Goal: Transaction & Acquisition: Purchase product/service

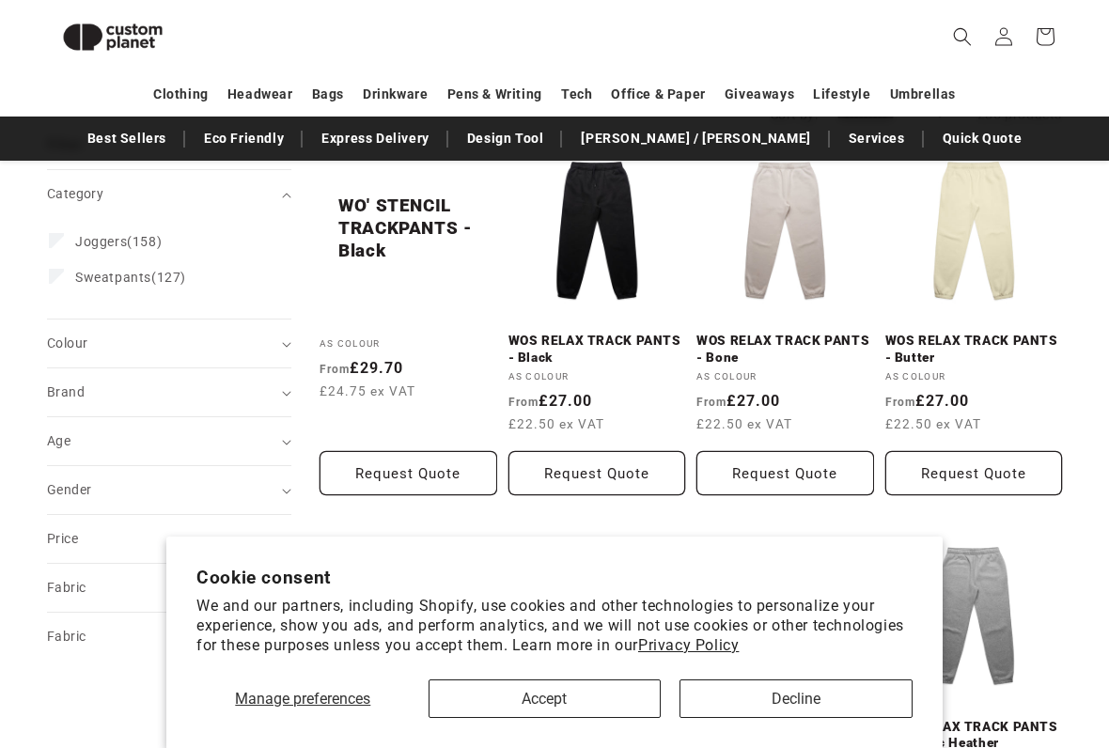
scroll to position [246, 0]
click at [857, 694] on button "Decline" at bounding box center [796, 699] width 233 height 39
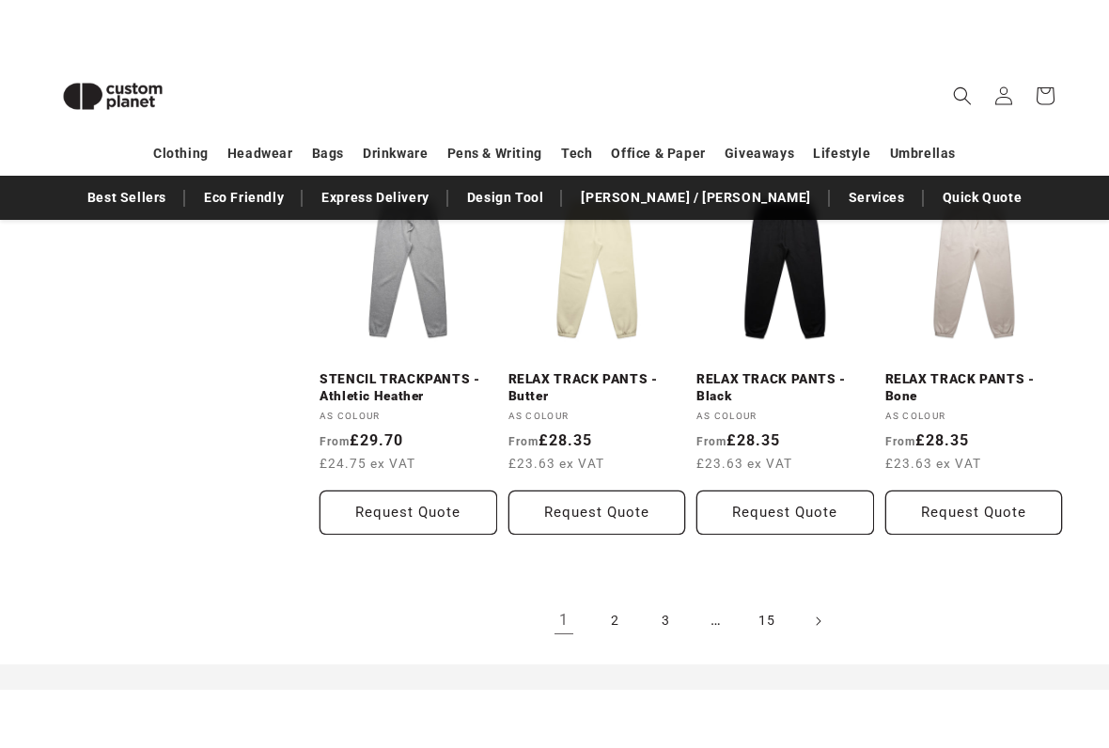
scroll to position [1846, 0]
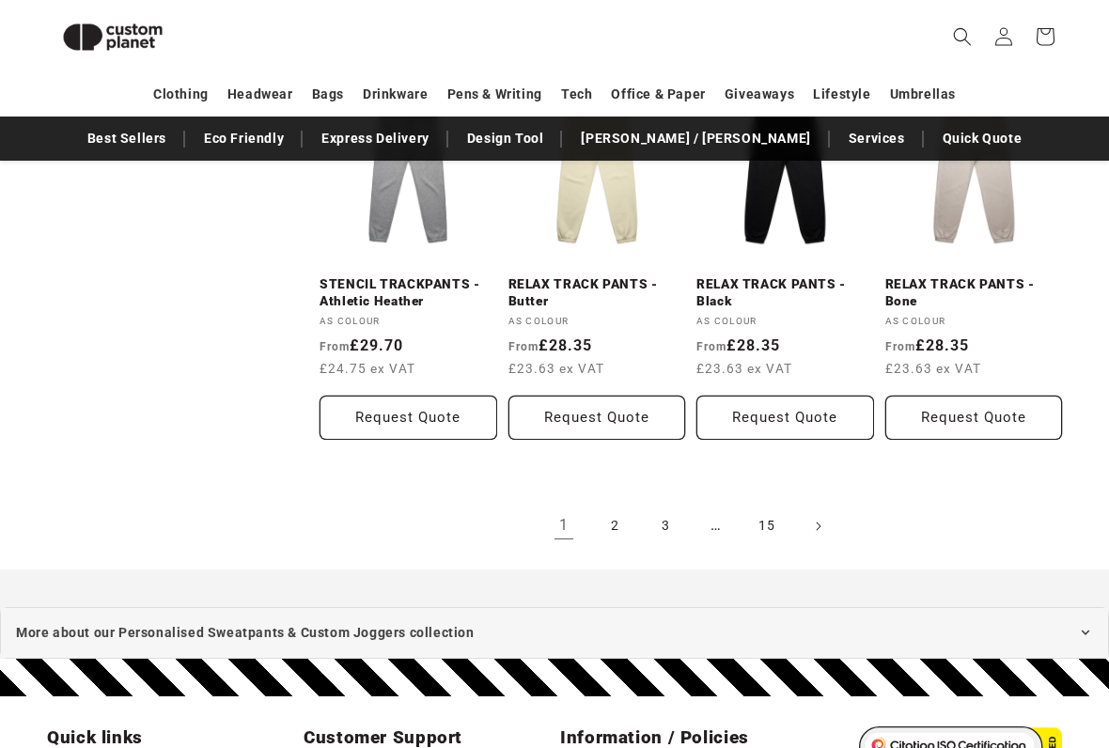
click at [821, 531] on link "Next page" at bounding box center [817, 526] width 41 height 41
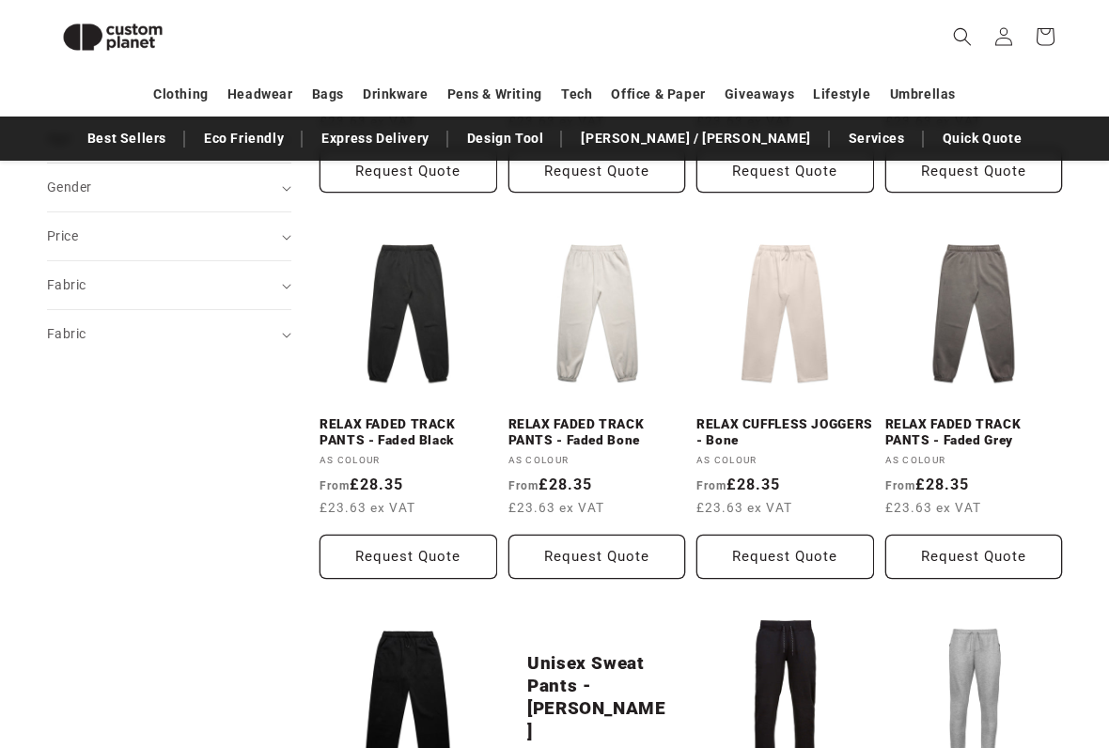
scroll to position [550, 0]
click at [800, 415] on link "RELAX CUFFLESS JOGGERS - Bone" at bounding box center [785, 431] width 178 height 33
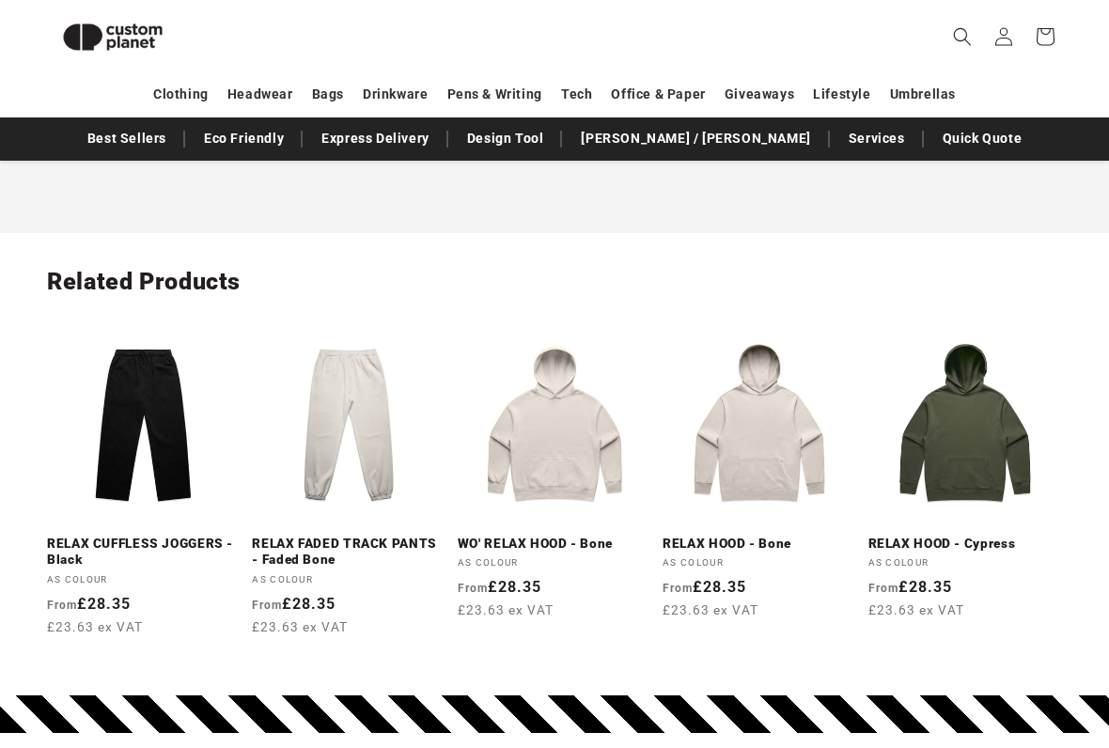
scroll to position [2111, 0]
click at [98, 536] on link "RELAX CUFFLESS JOGGERS - Black" at bounding box center [144, 552] width 194 height 33
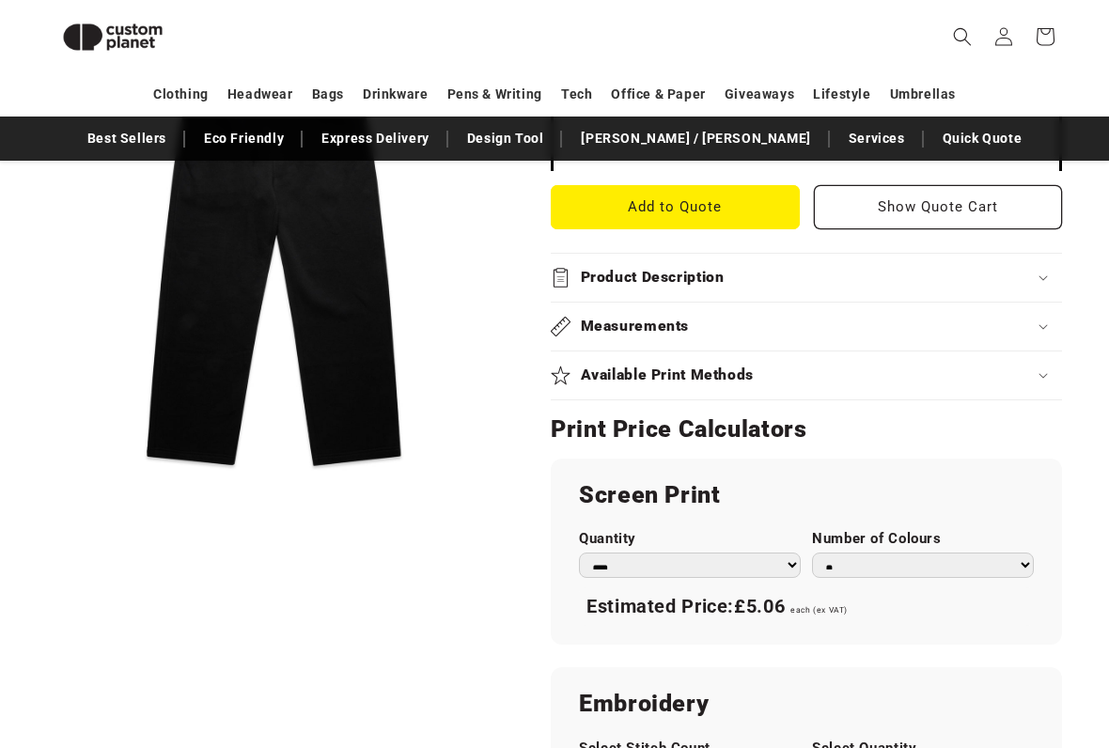
scroll to position [783, 0]
click at [1035, 282] on summary "Product Description" at bounding box center [806, 278] width 511 height 48
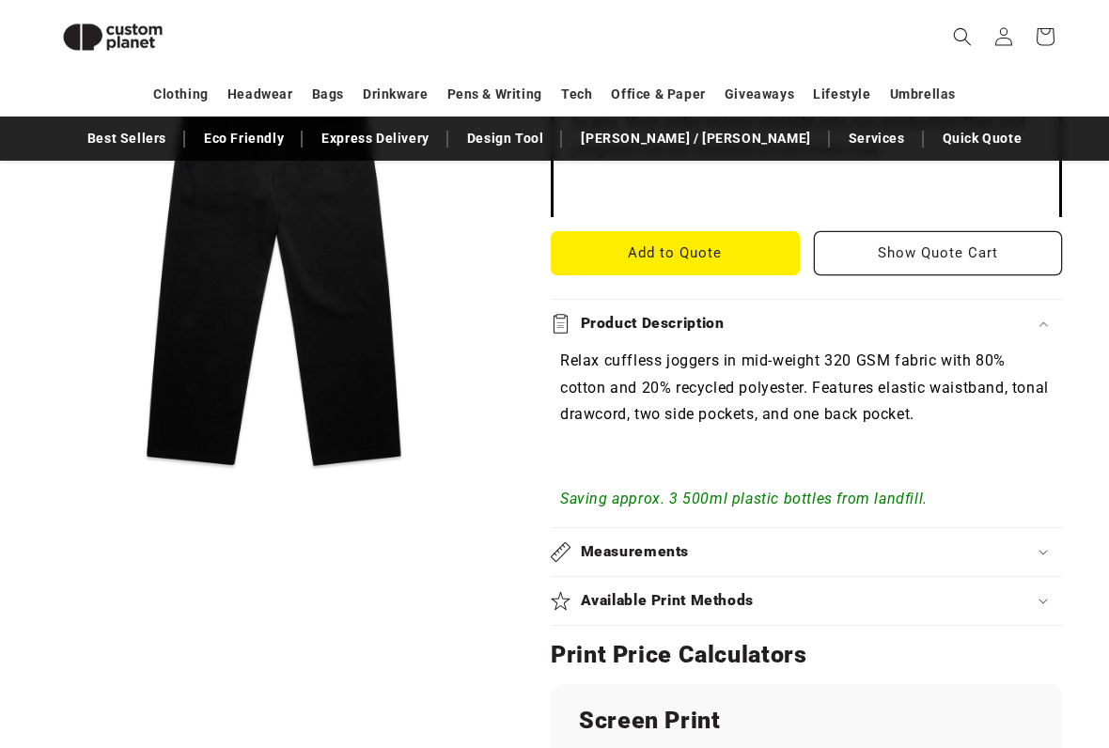
scroll to position [740, 0]
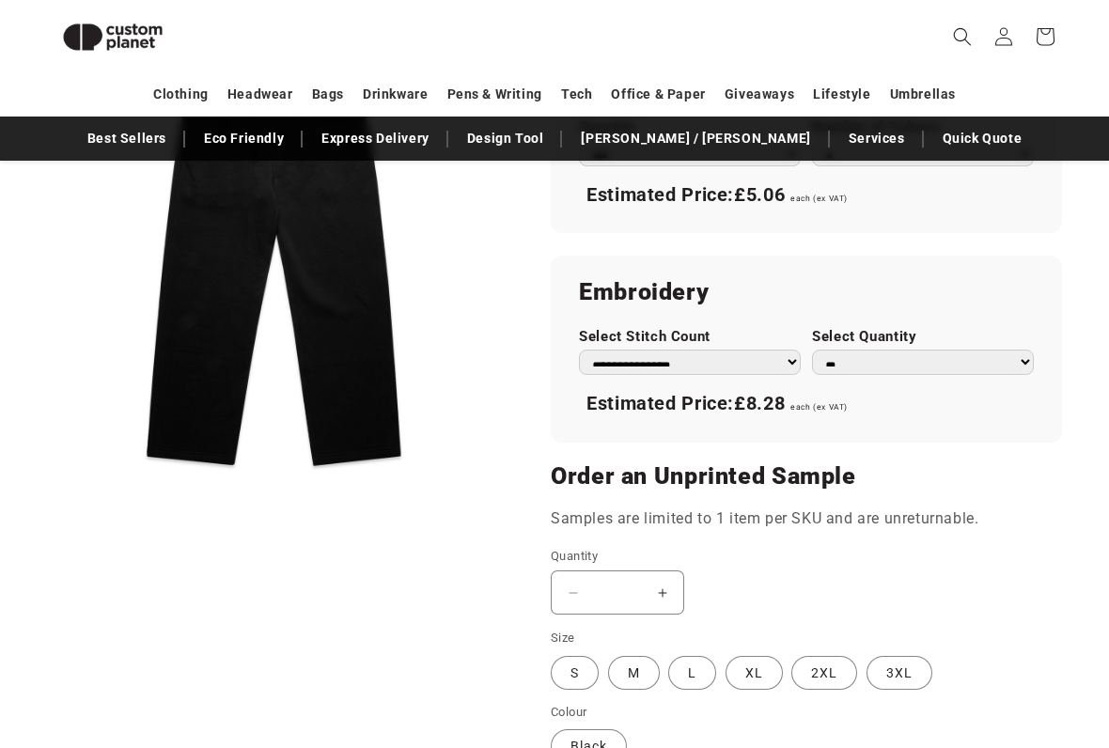
click at [784, 353] on select "**********" at bounding box center [690, 363] width 222 height 25
click at [47, 485] on button "Open media 1 in modal" at bounding box center [47, 485] width 0 height 0
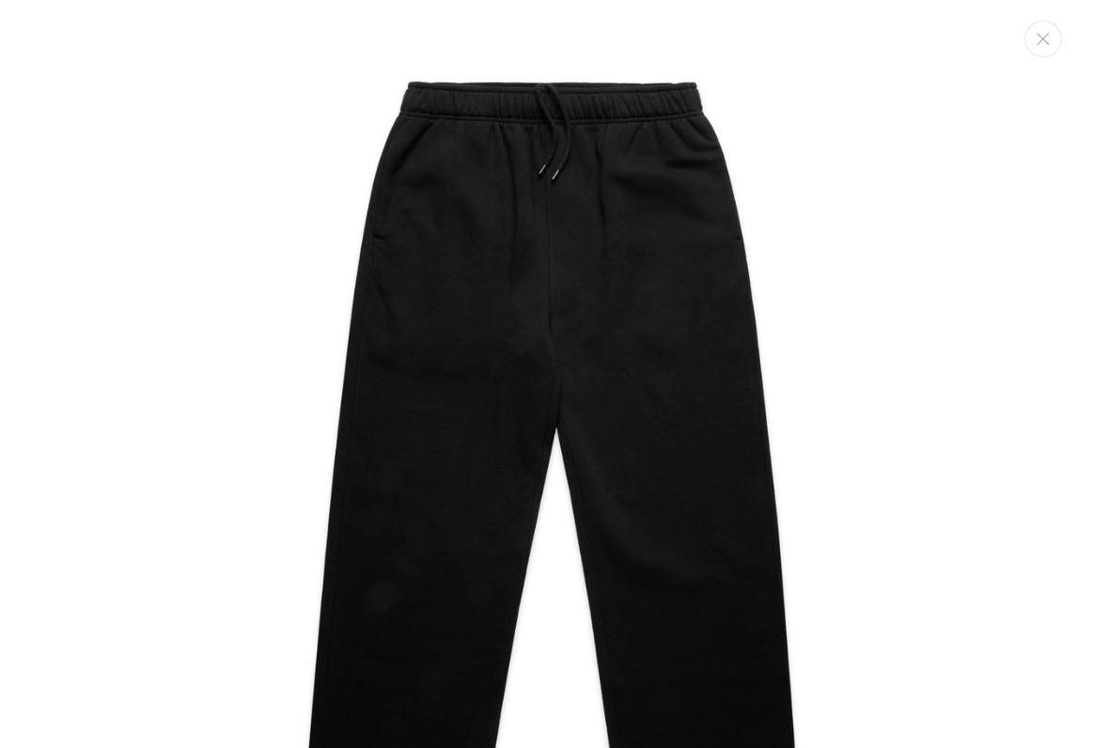
scroll to position [0, 0]
click at [1043, 39] on icon "Close" at bounding box center [1043, 39] width 12 height 12
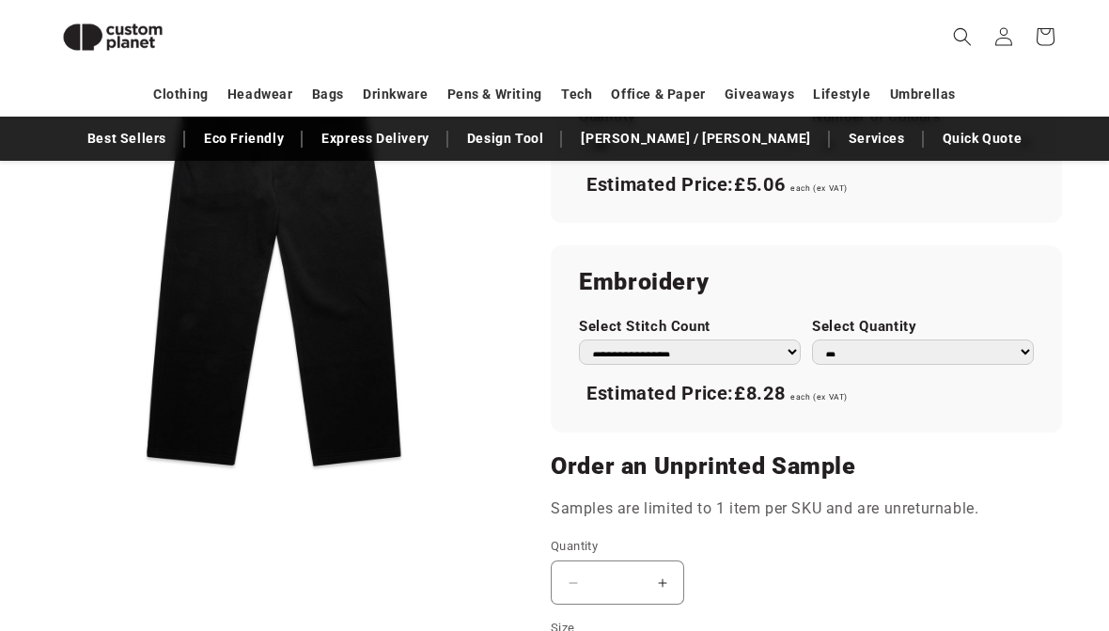
click at [1017, 340] on select "** ** *** *** *** **** **** ****" at bounding box center [923, 352] width 222 height 25
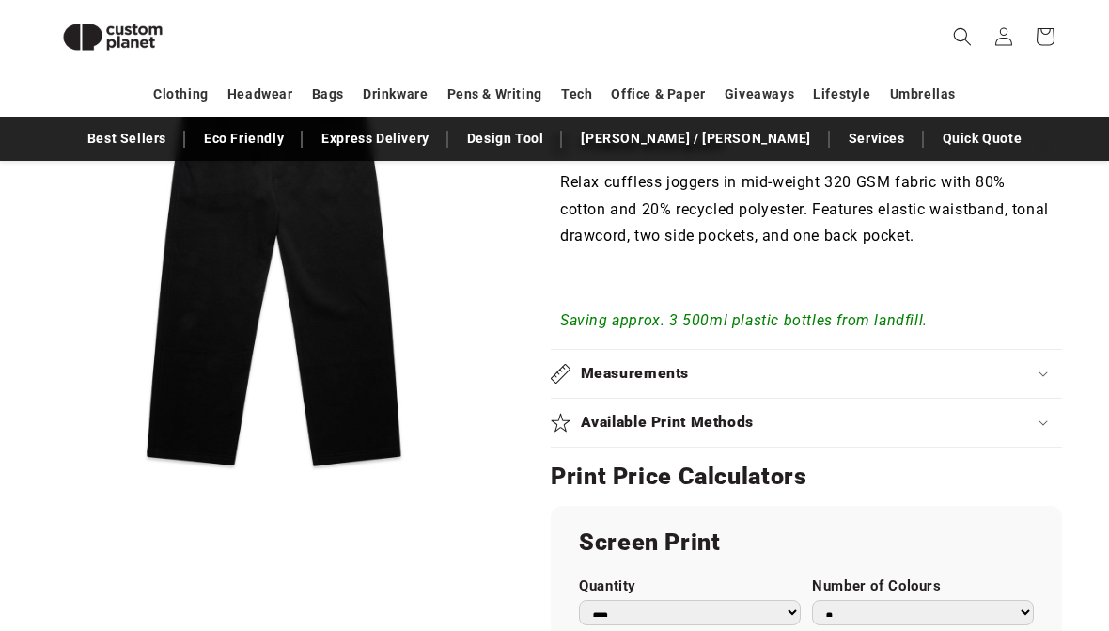
click at [1007, 417] on div "Available Print Methods" at bounding box center [806, 424] width 511 height 20
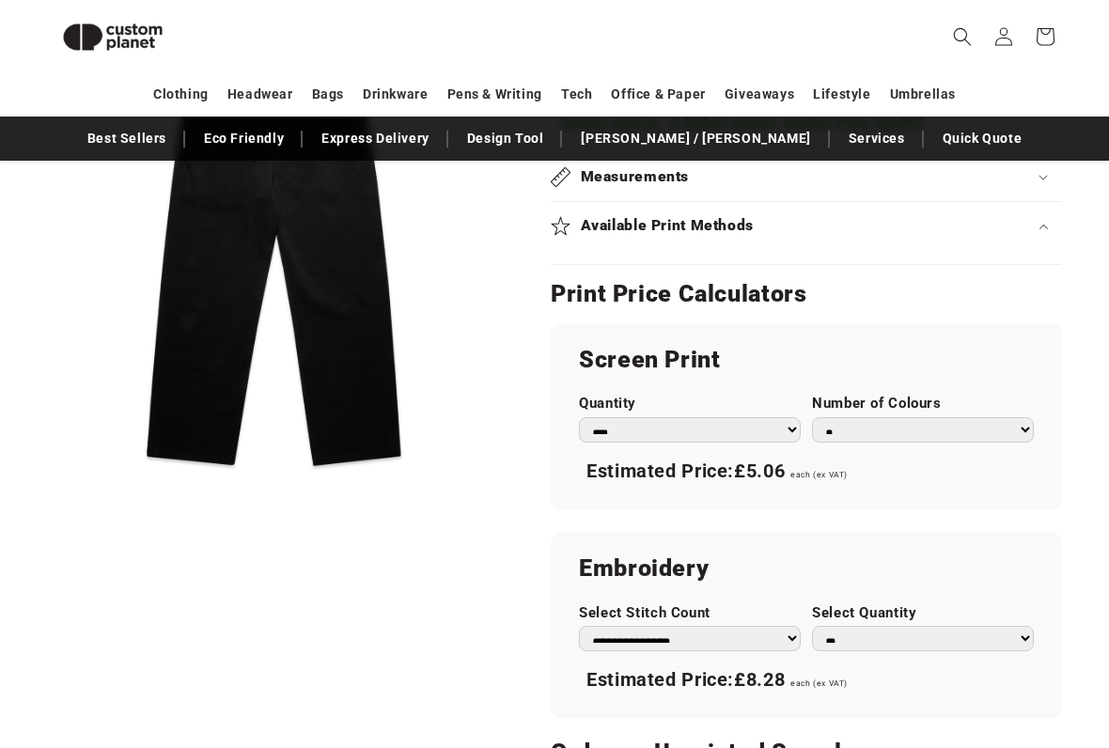
scroll to position [1124, 0]
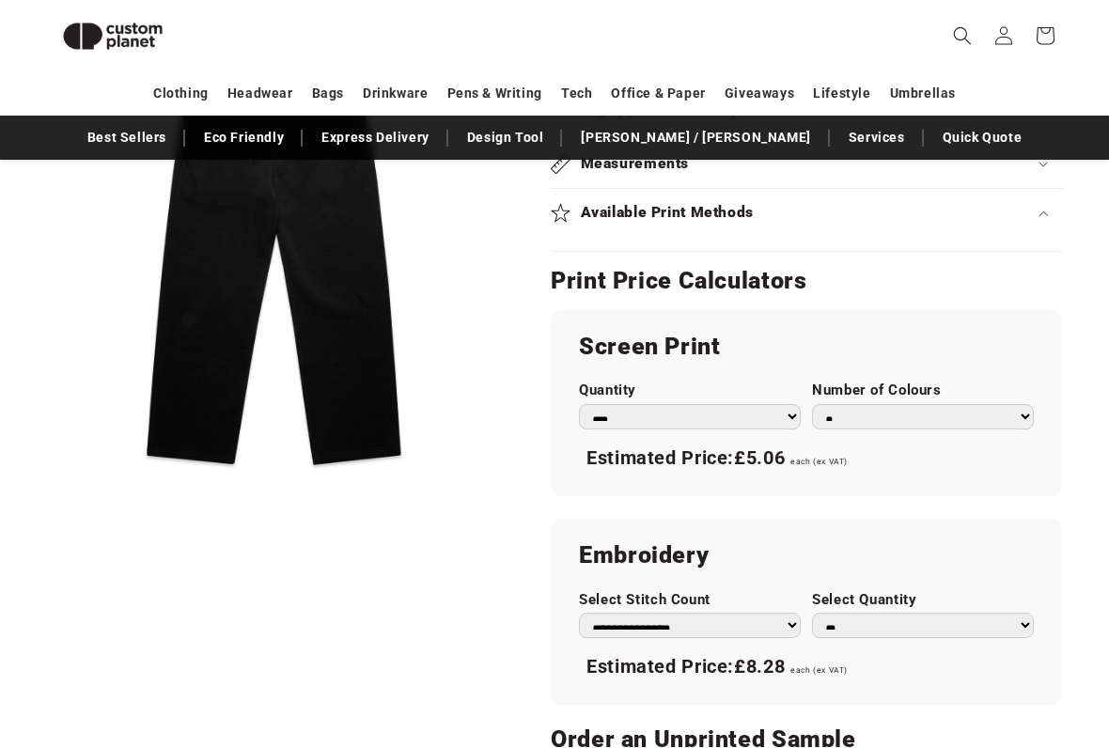
click at [776, 405] on select "*** *** *** **** **** **** ***** *****" at bounding box center [690, 417] width 222 height 25
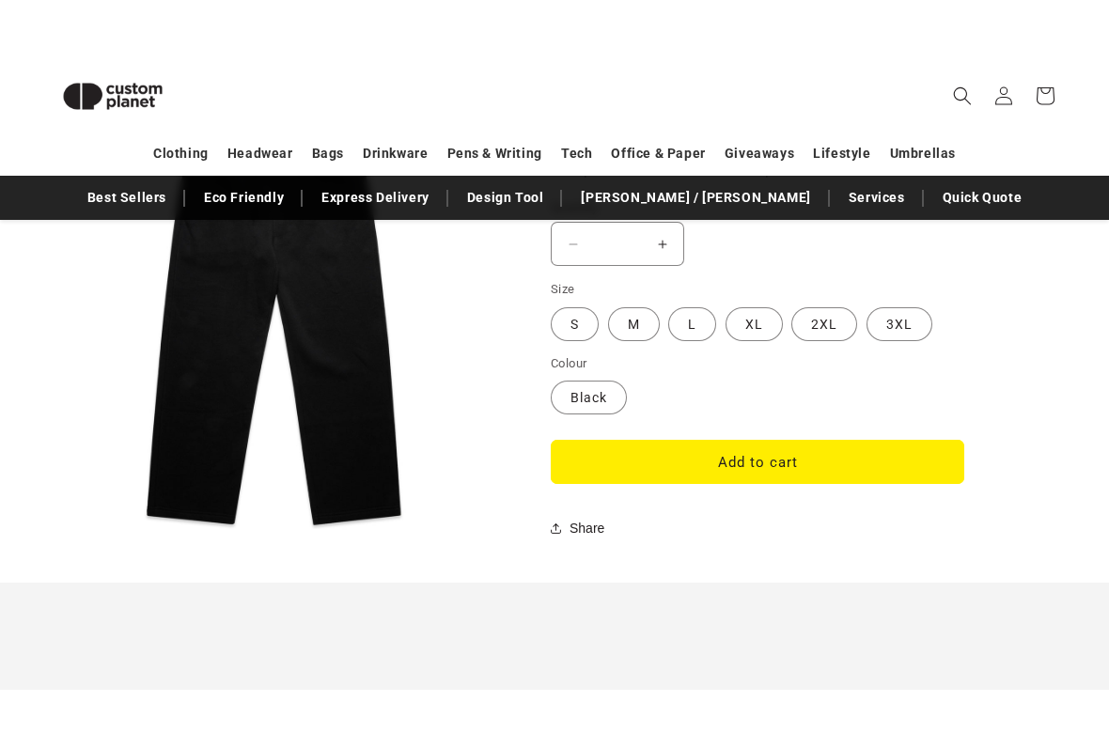
scroll to position [1796, 0]
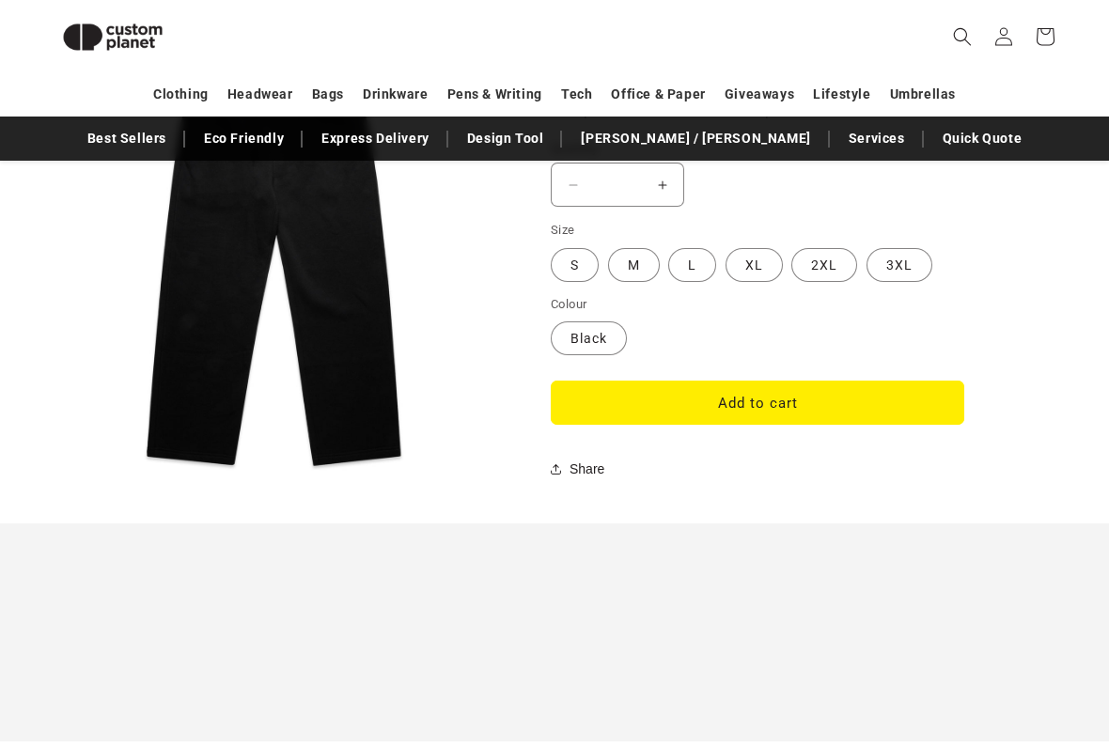
click at [821, 393] on button "Add to cart" at bounding box center [758, 403] width 414 height 44
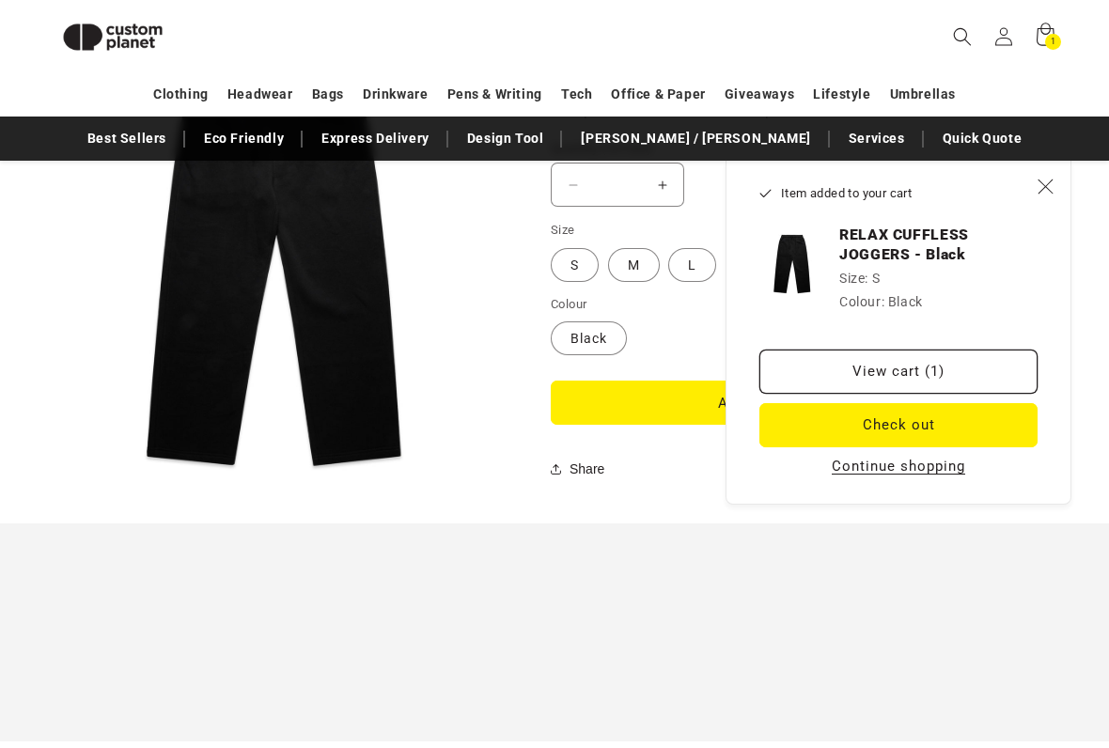
click at [977, 367] on link "View cart (1)" at bounding box center [898, 372] width 278 height 44
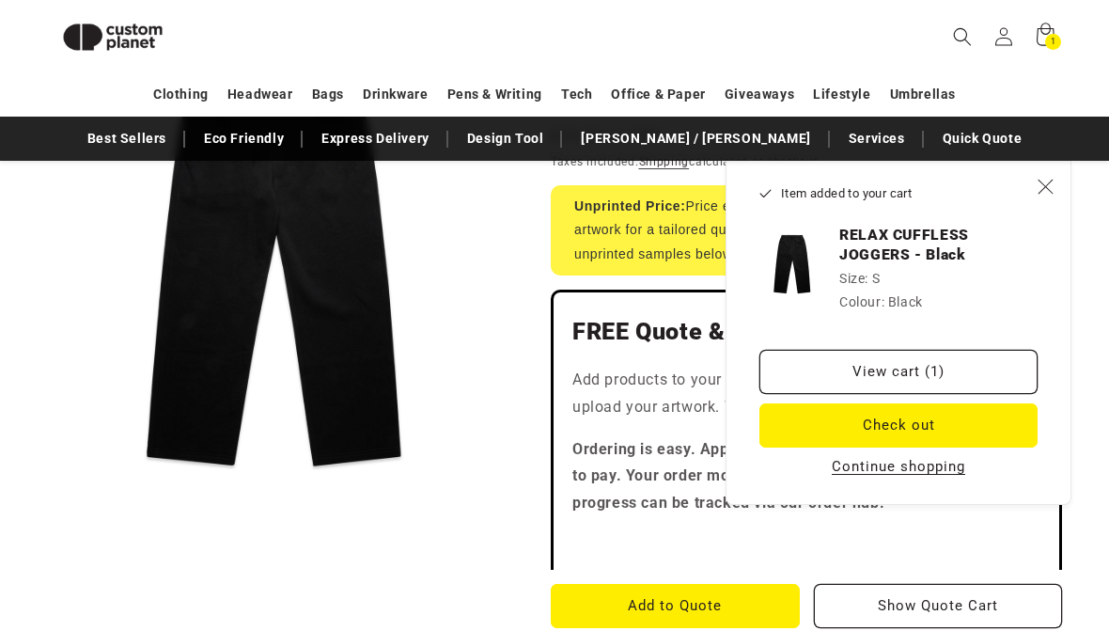
click at [1033, 180] on button "Close" at bounding box center [1044, 185] width 41 height 41
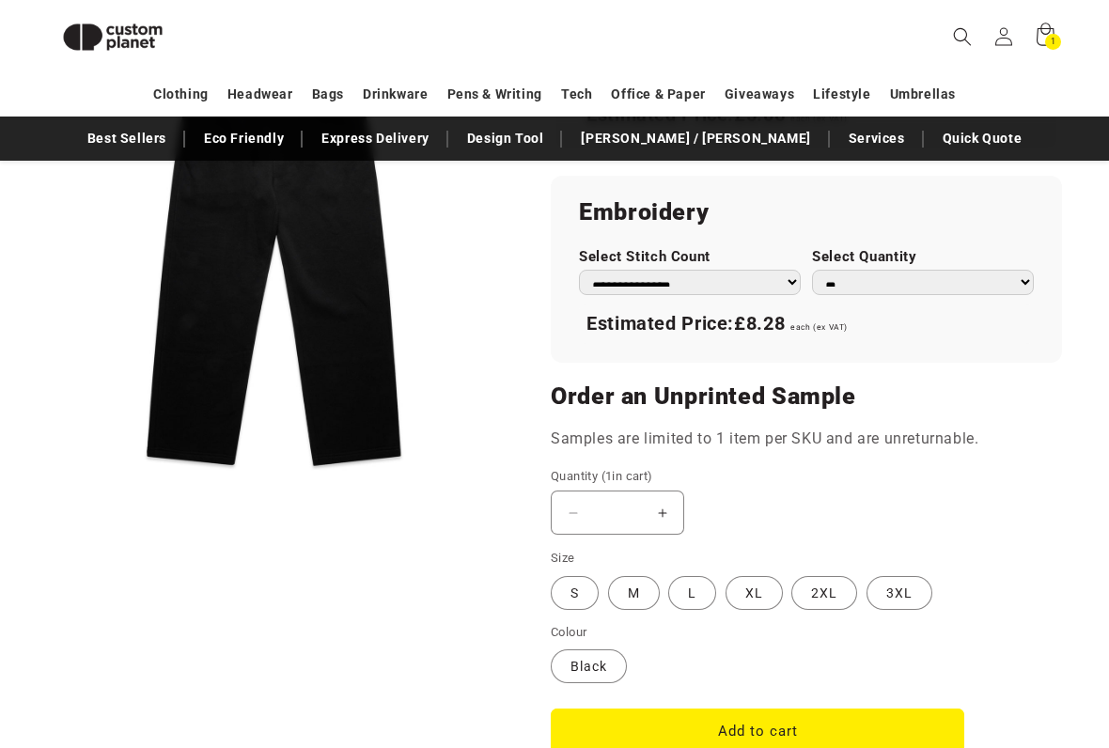
scroll to position [1468, 0]
click at [617, 283] on select "**********" at bounding box center [690, 282] width 222 height 25
click at [623, 274] on select "**********" at bounding box center [690, 282] width 222 height 25
click at [598, 272] on select "**********" at bounding box center [690, 282] width 222 height 25
select select "*"
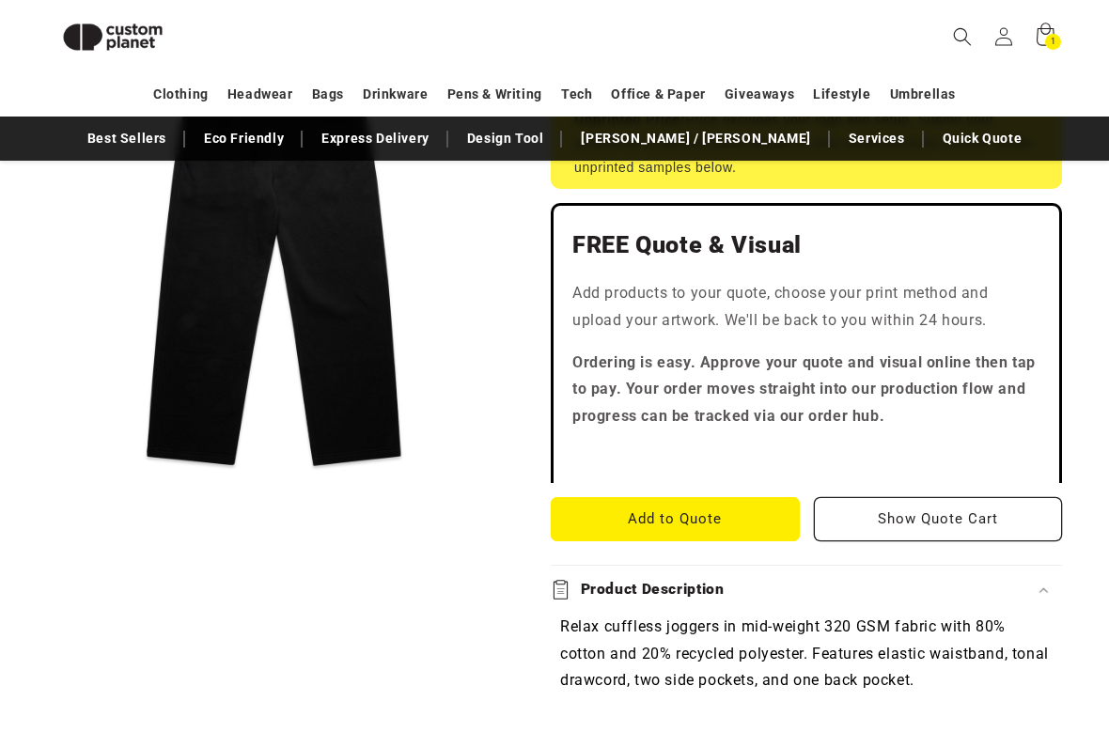
scroll to position [471, 0]
click at [623, 515] on button "Add to Quote" at bounding box center [675, 519] width 249 height 44
click at [923, 528] on button "Show Quote Cart" at bounding box center [938, 519] width 249 height 44
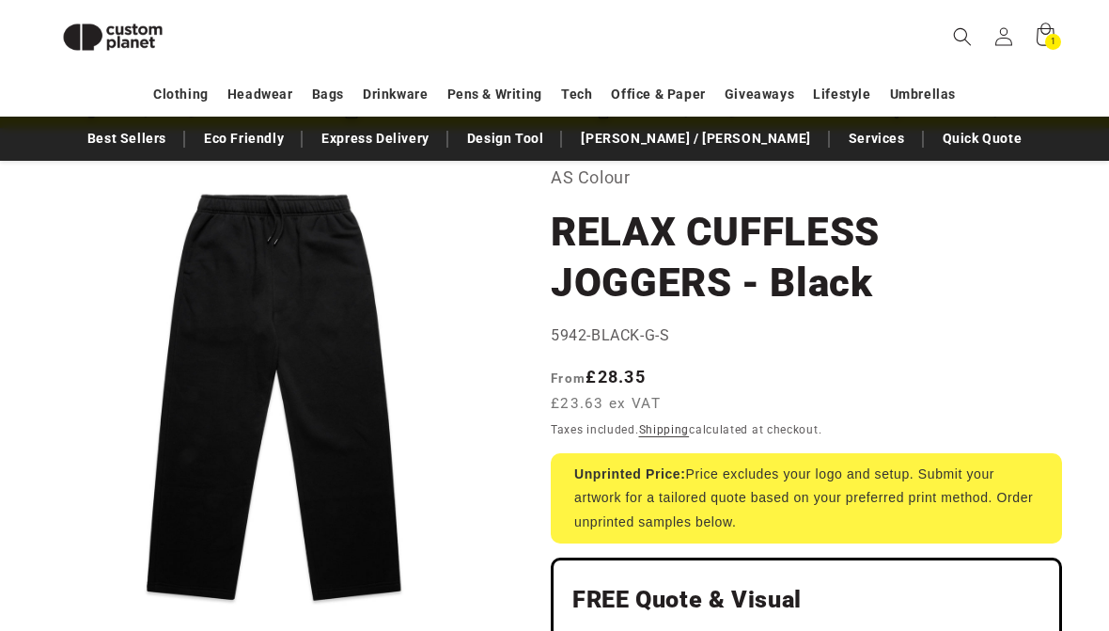
scroll to position [96, 0]
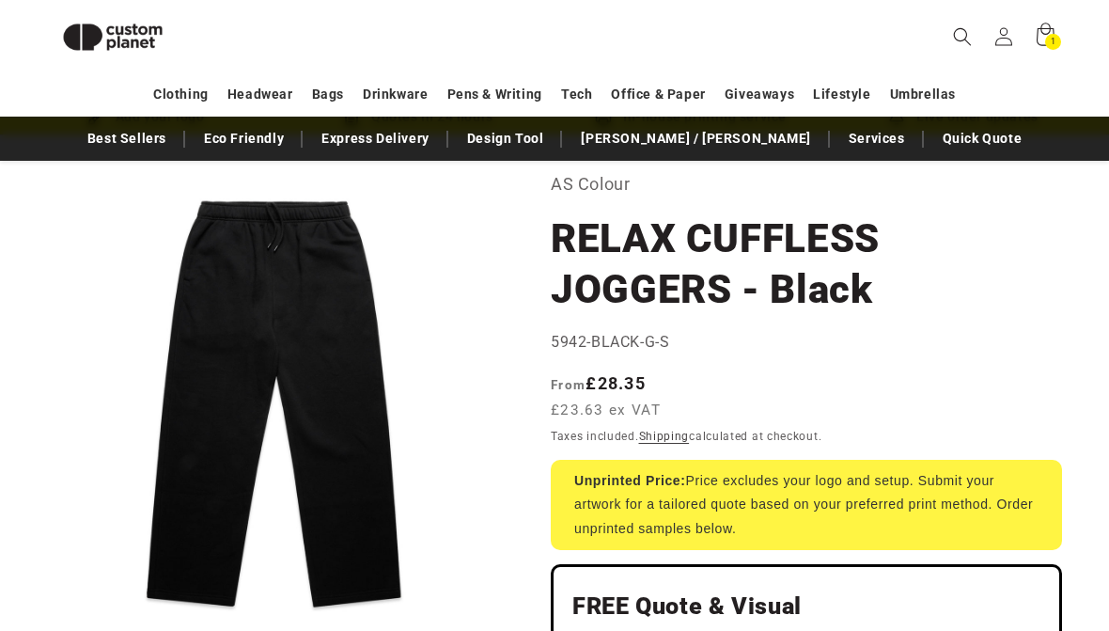
click at [933, 140] on link "Quick Quote" at bounding box center [982, 138] width 99 height 33
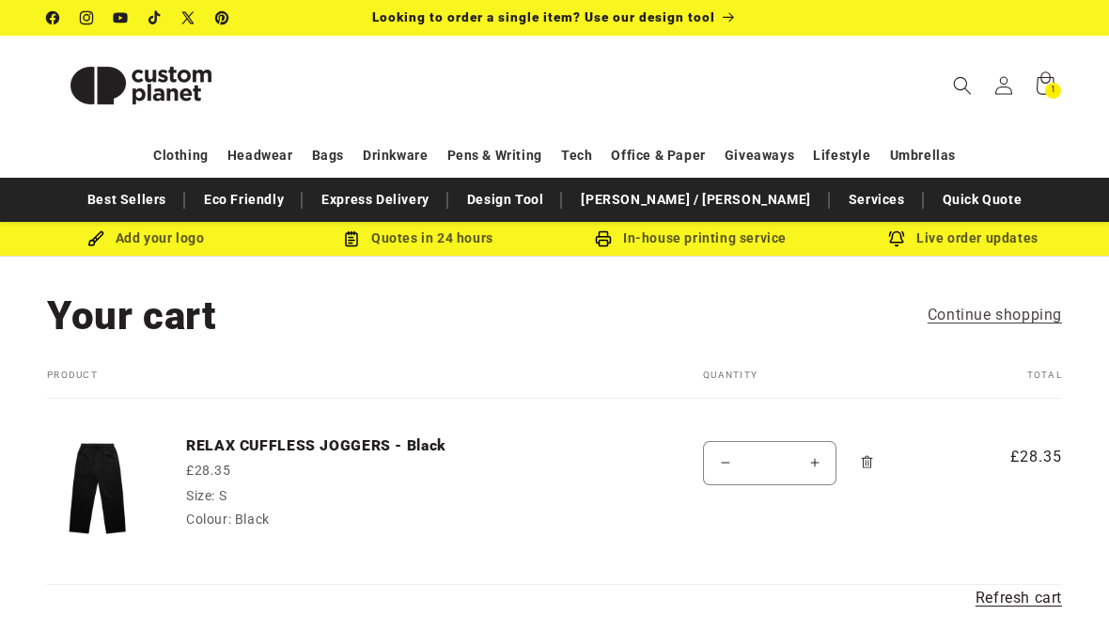
click at [549, 469] on td "RELAX CUFFLESS JOGGERS - Black £28.35 Size: S Colour: Black" at bounding box center [402, 473] width 508 height 148
click at [166, 438] on td "RELAX CUFFLESS JOGGERS - Black £28.35 Size: S Colour: Black" at bounding box center [402, 473] width 508 height 148
click at [131, 480] on img at bounding box center [98, 487] width 102 height 102
click at [112, 483] on img at bounding box center [98, 487] width 102 height 102
click at [167, 497] on td "RELAX CUFFLESS JOGGERS - Black £28.35 Size: S Colour: Black" at bounding box center [402, 473] width 508 height 148
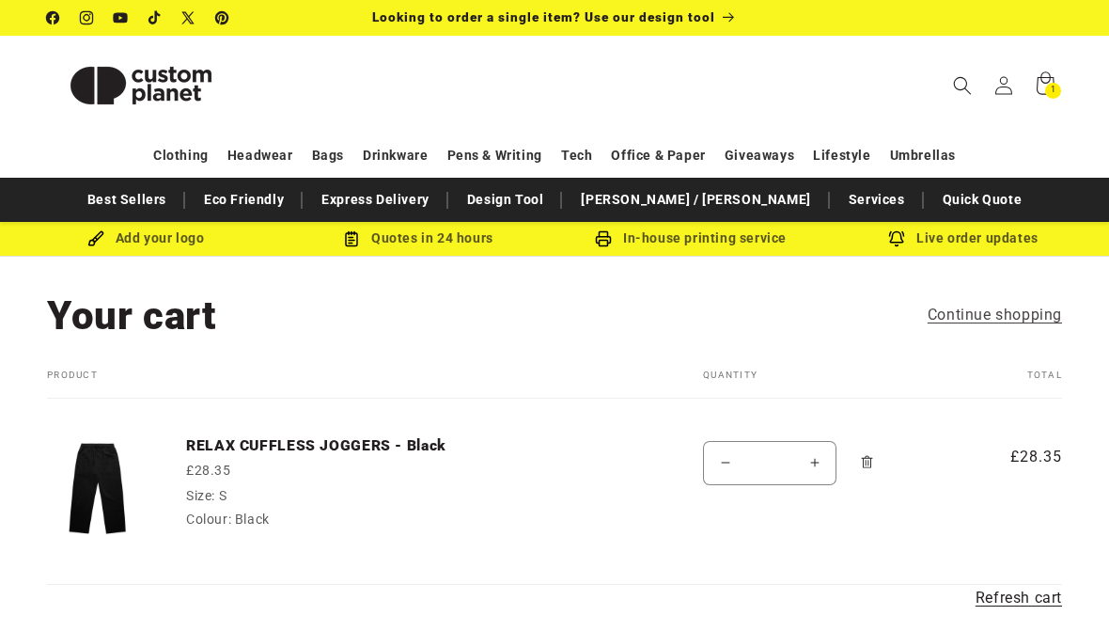
click at [120, 491] on img at bounding box center [98, 487] width 102 height 102
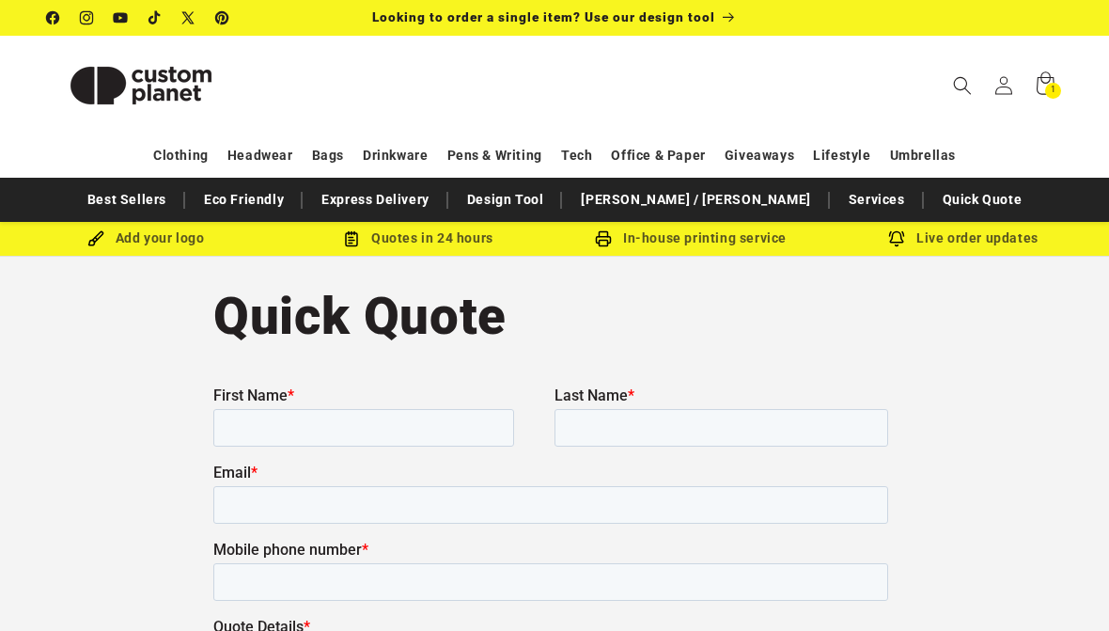
click at [159, 194] on link "Best Sellers" at bounding box center [127, 199] width 98 height 33
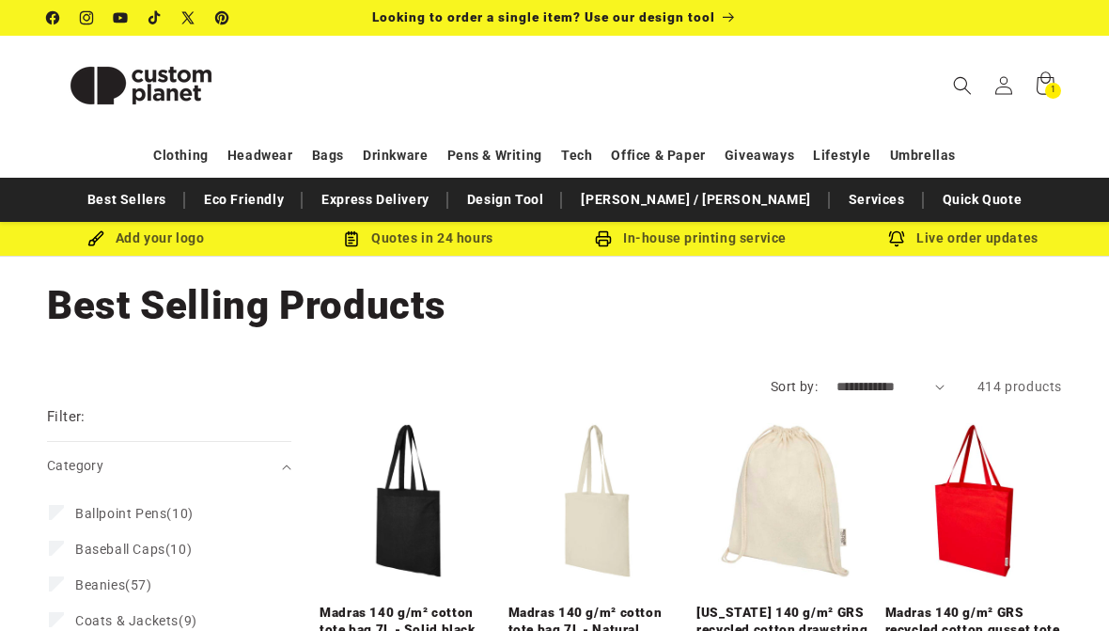
click at [133, 245] on div "Add your logo" at bounding box center [145, 238] width 273 height 23
click at [124, 248] on div "Add your logo" at bounding box center [145, 238] width 273 height 23
click at [119, 246] on div "Add your logo" at bounding box center [145, 238] width 273 height 23
click at [123, 221] on nav "Best Sellers Eco Friendly Express Delivery Design Tool Stanley / Stella Service…" at bounding box center [554, 200] width 1109 height 44
click at [100, 245] on img at bounding box center [95, 238] width 17 height 17
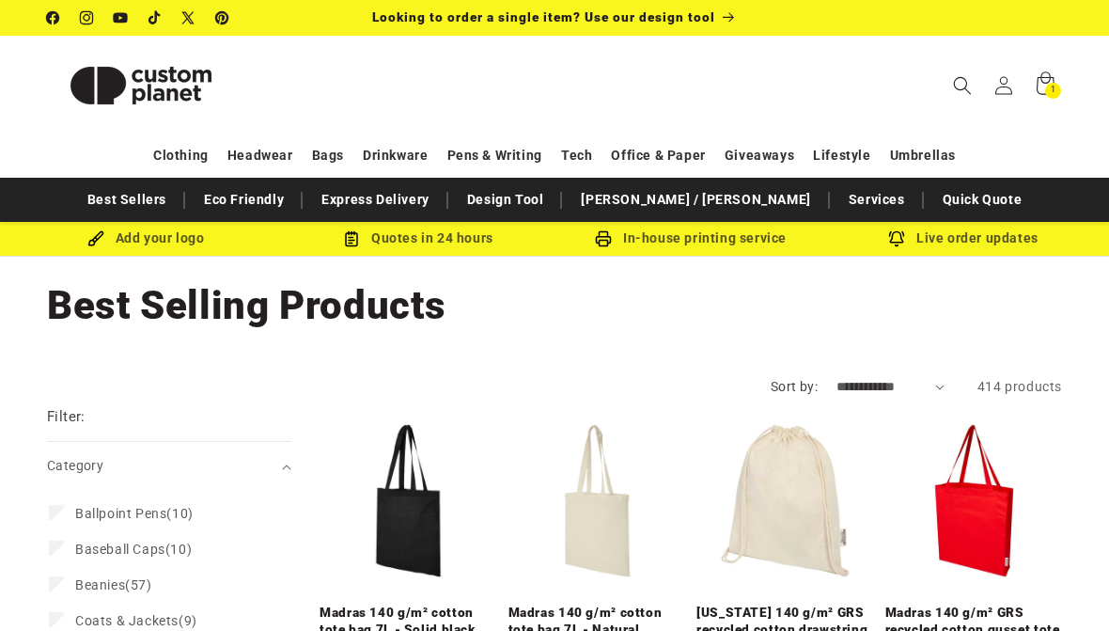
click at [95, 232] on img at bounding box center [95, 238] width 17 height 17
click at [120, 238] on div "Add your logo" at bounding box center [145, 238] width 273 height 23
click at [137, 235] on div "Add your logo" at bounding box center [145, 238] width 273 height 23
click at [140, 227] on div "Add your logo" at bounding box center [145, 238] width 273 height 23
click at [551, 206] on link "Design Tool" at bounding box center [506, 199] width 96 height 33
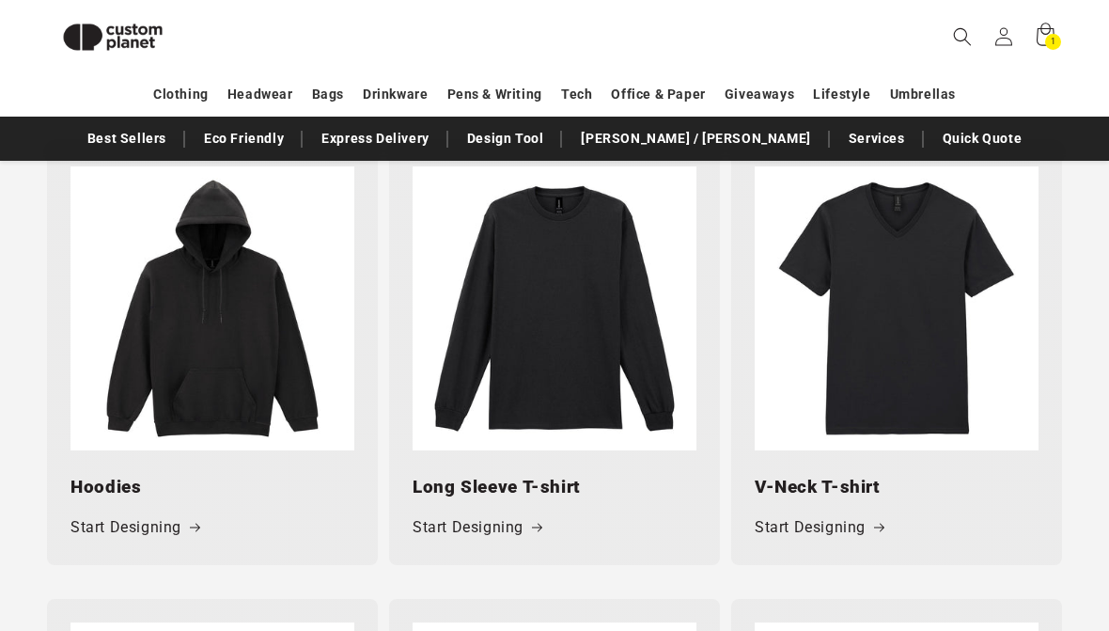
scroll to position [1343, 0]
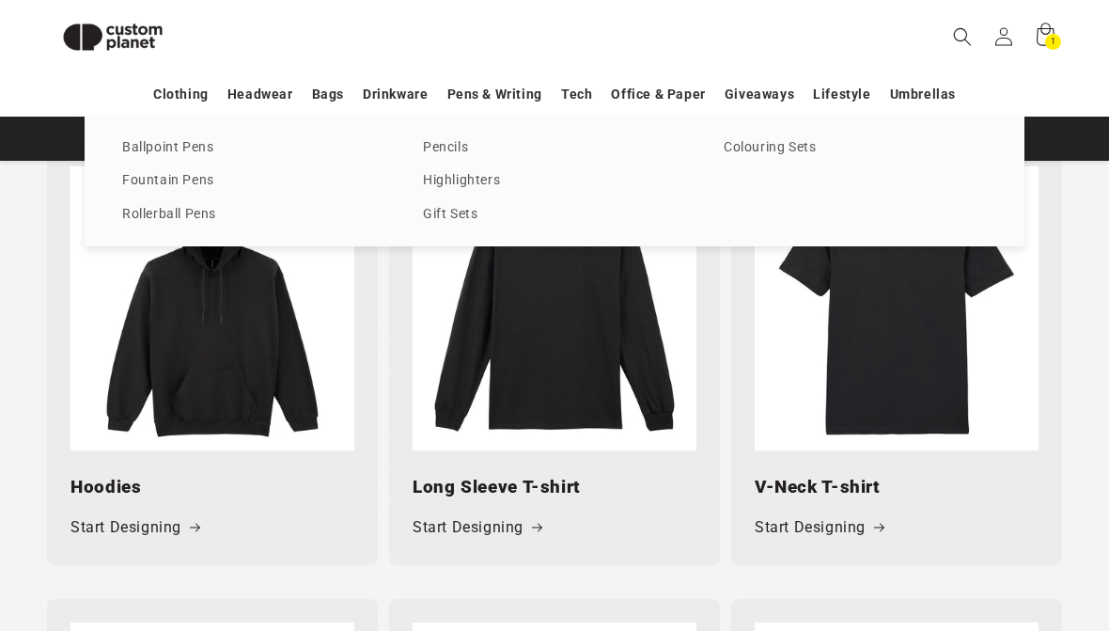
click at [500, 85] on link "Pens & Writing" at bounding box center [494, 94] width 95 height 33
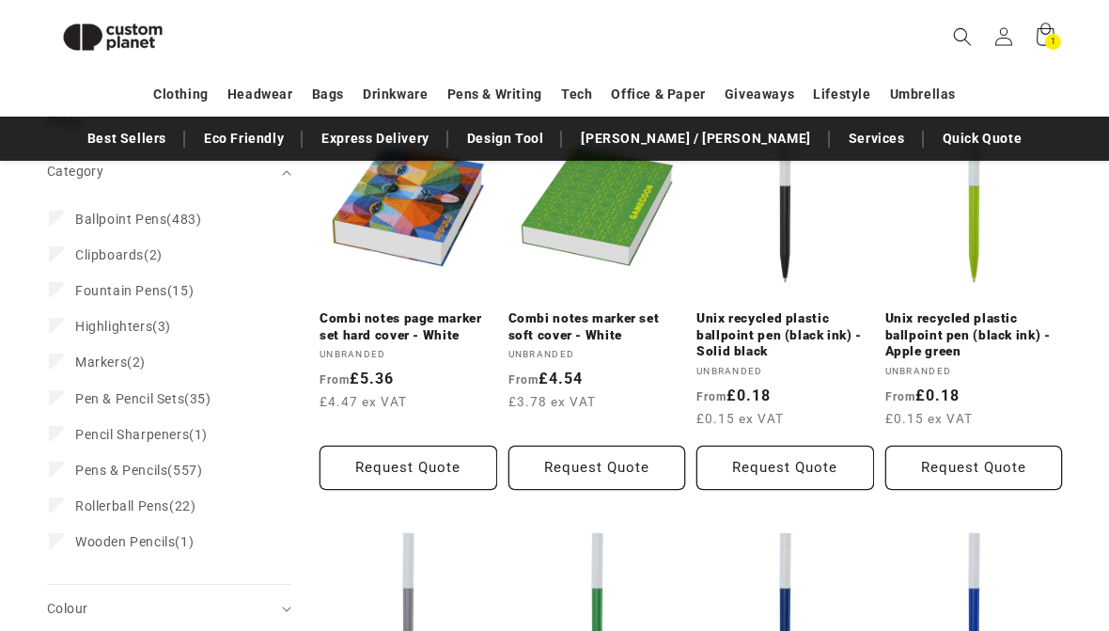
scroll to position [391, 0]
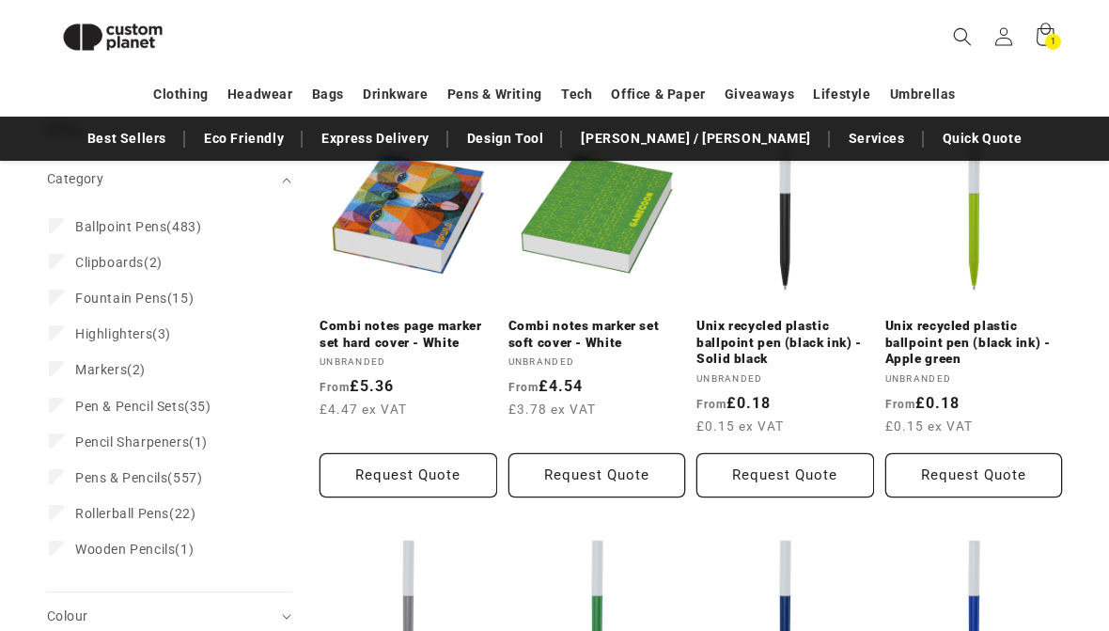
click at [768, 453] on button "Request Quote" at bounding box center [785, 475] width 178 height 44
